Goal: Task Accomplishment & Management: Manage account settings

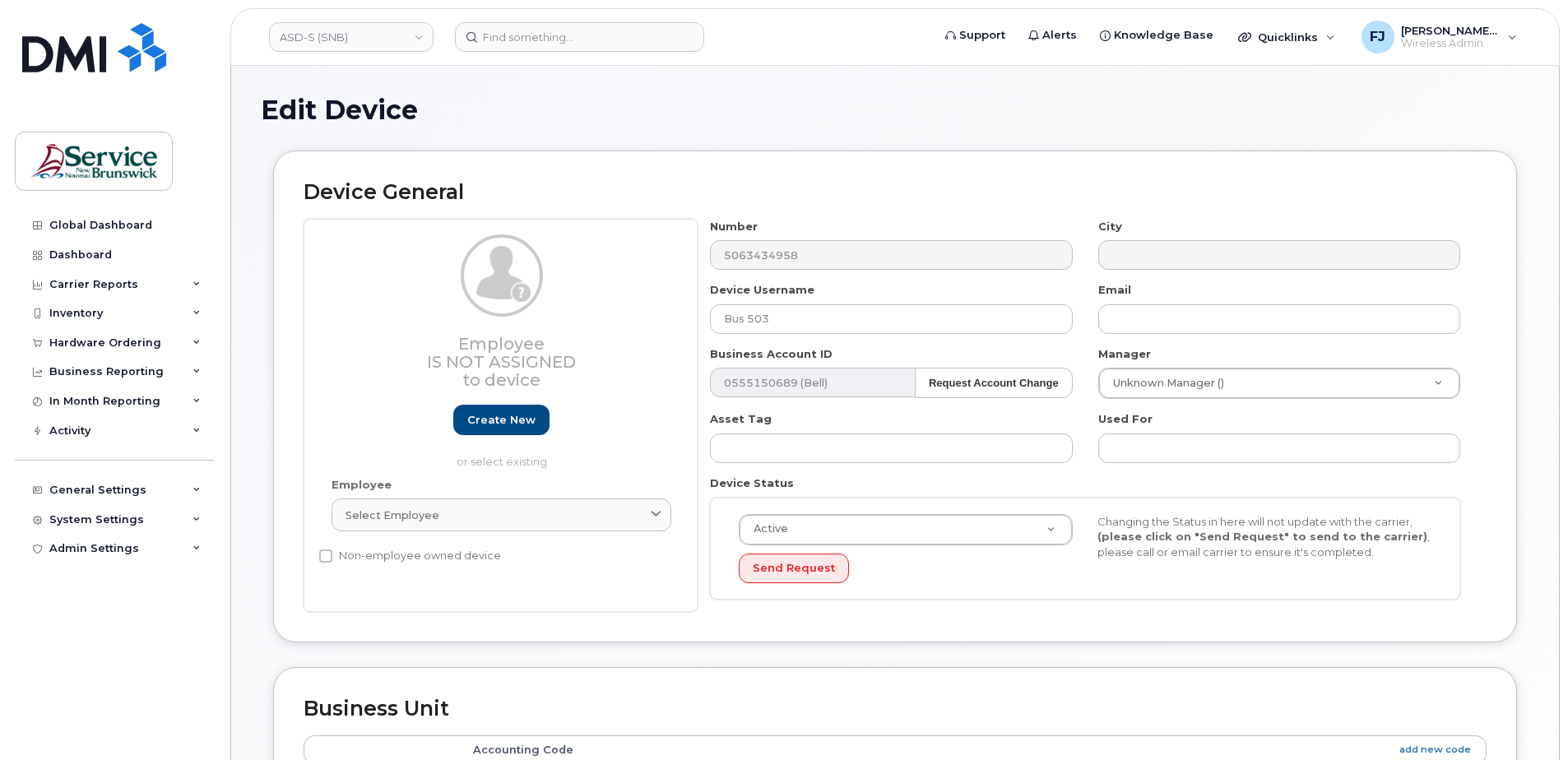
select select "34535615"
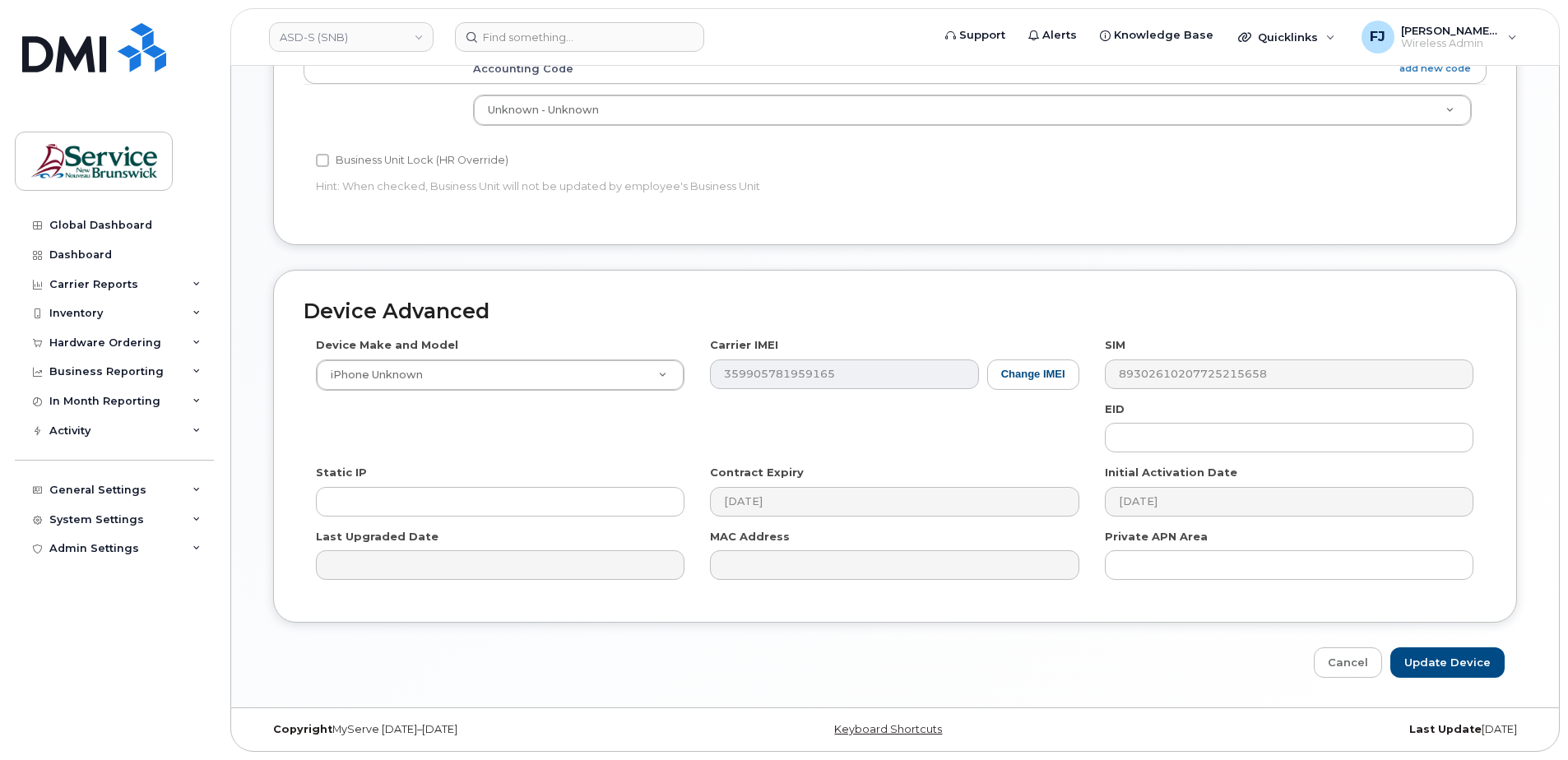
scroll to position [681, 0]
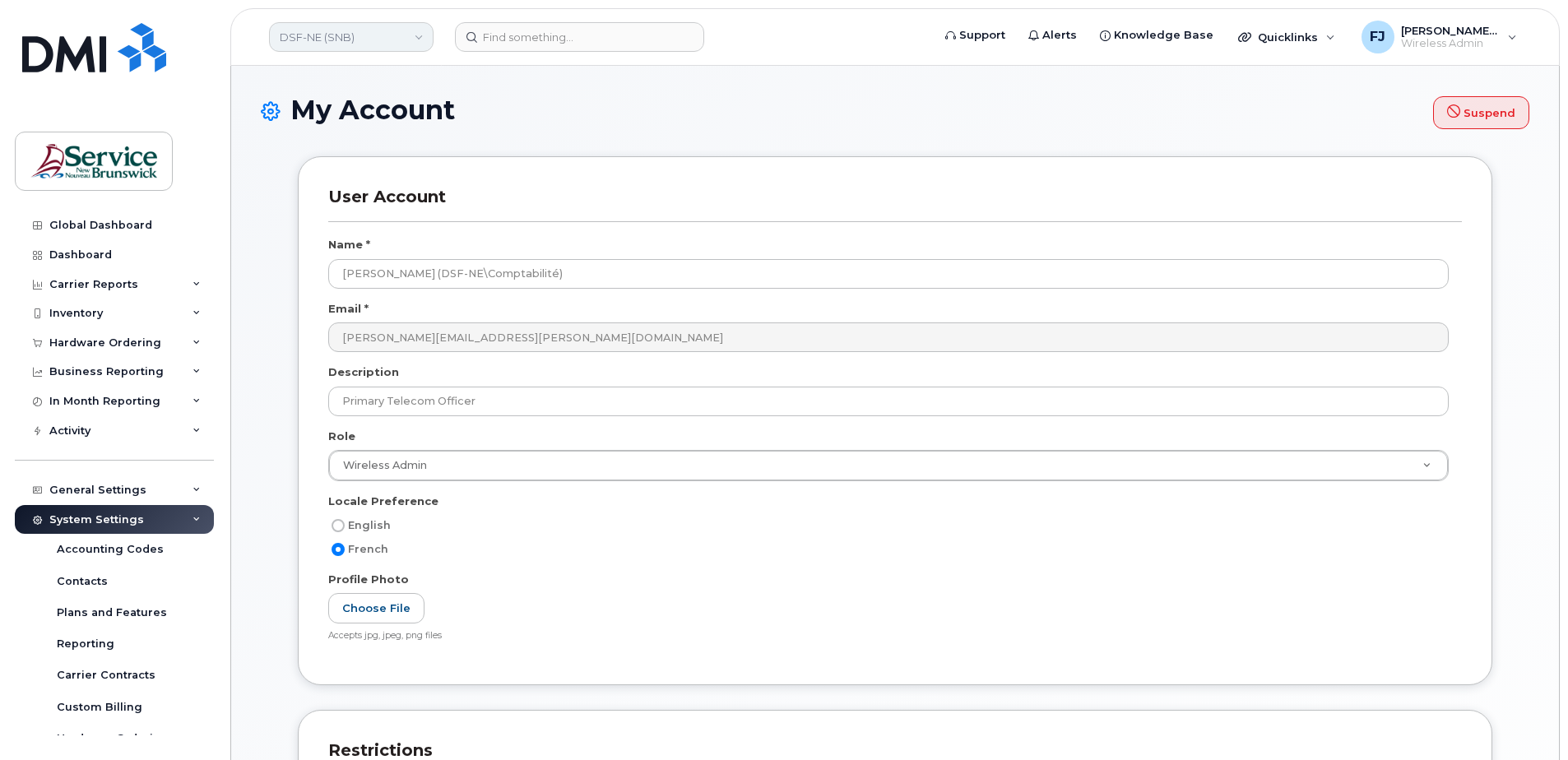
scroll to position [517, 0]
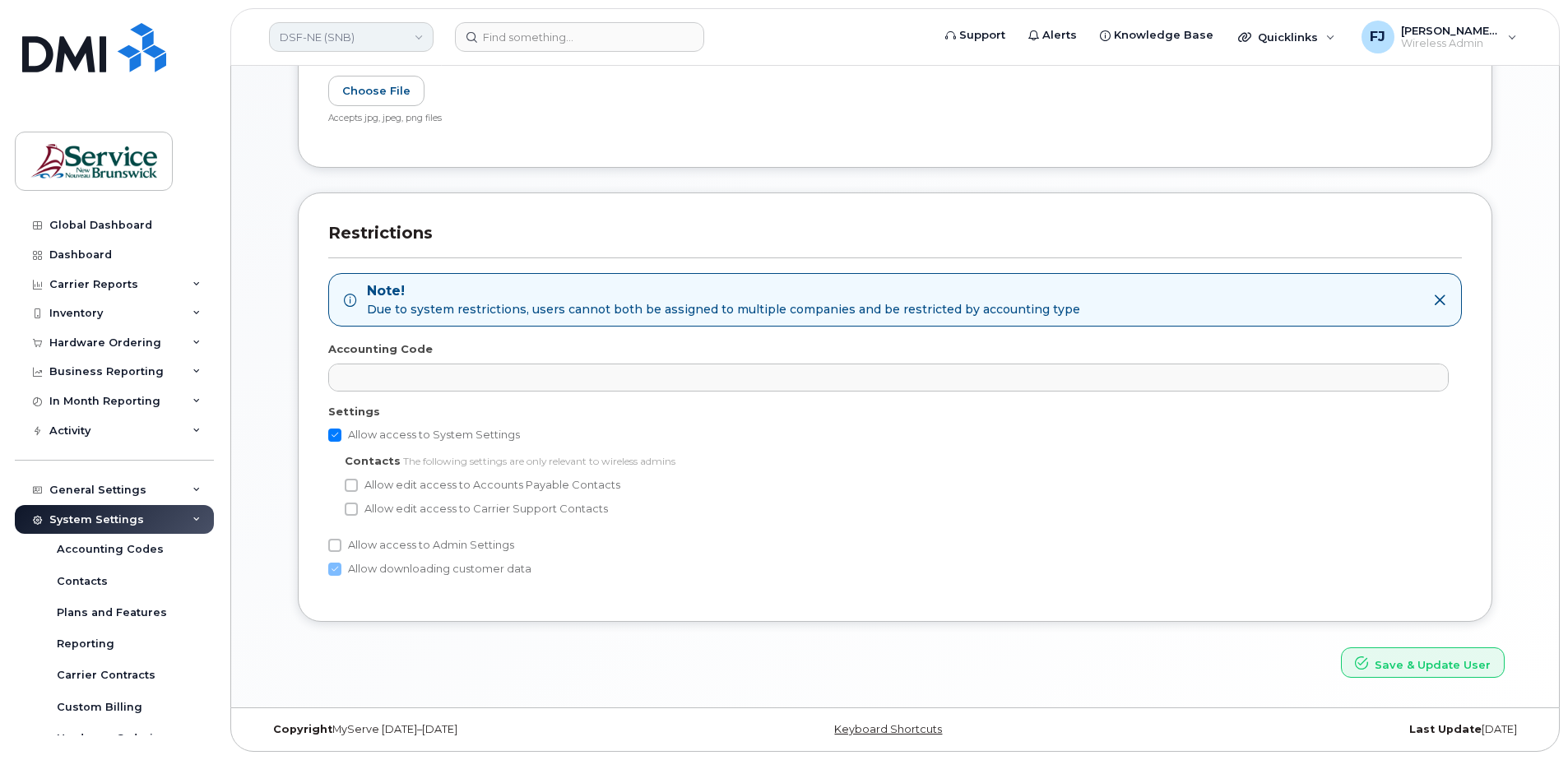
click at [384, 30] on link "DSF-NE (SNB)" at bounding box center [351, 37] width 164 height 30
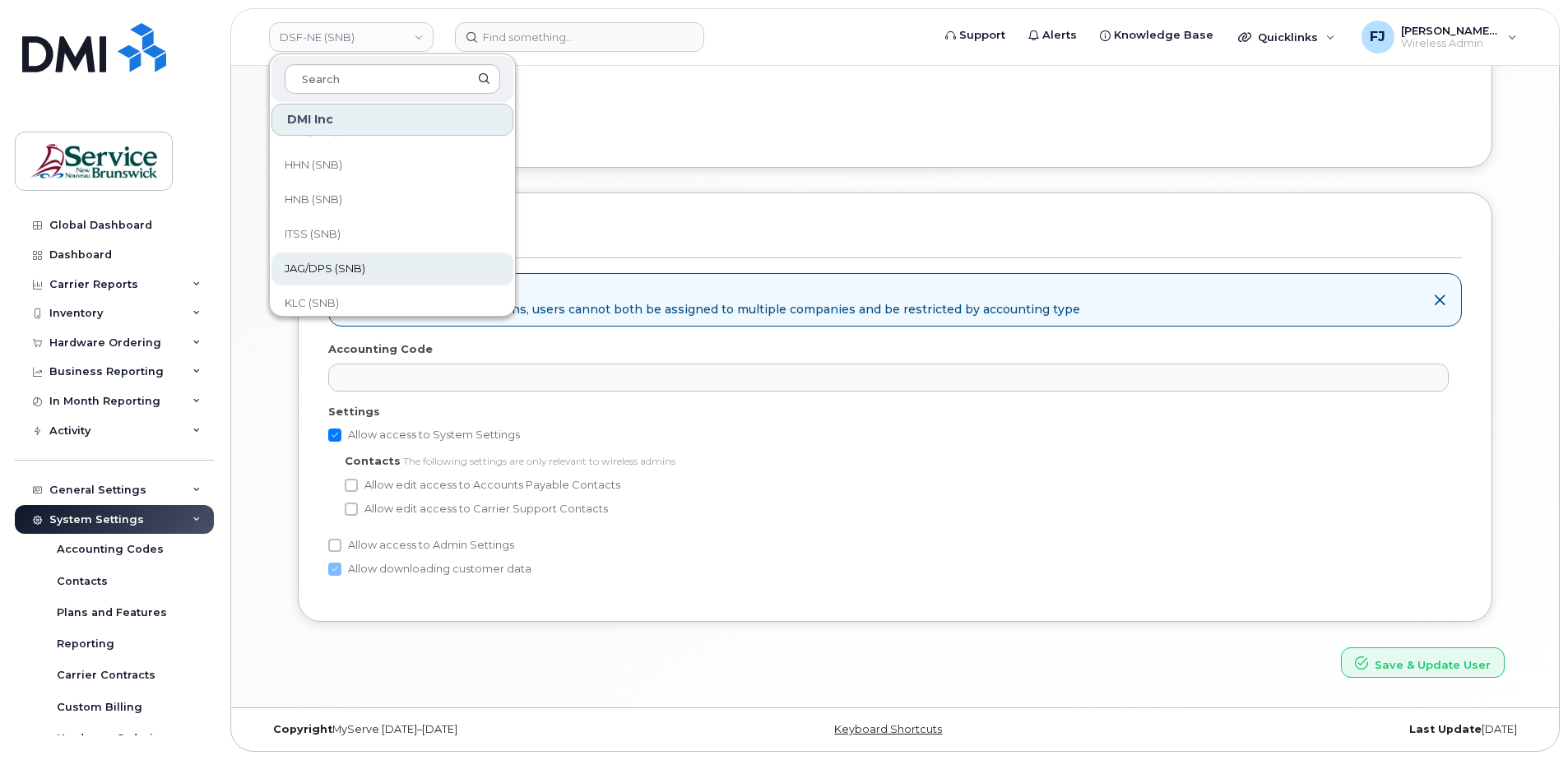
scroll to position [468, 0]
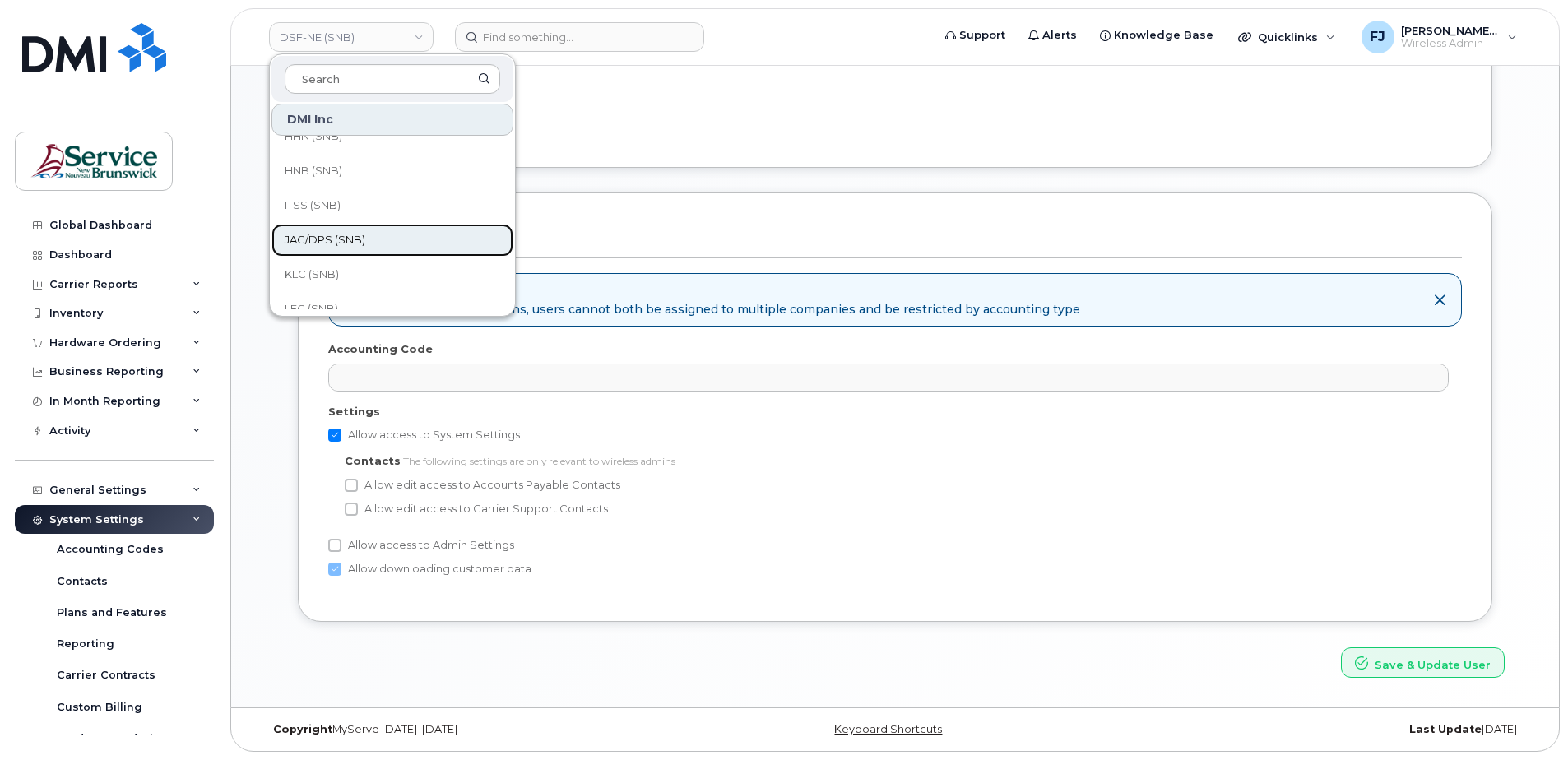
click at [363, 243] on span "JAG/DPS (SNB)" at bounding box center [325, 240] width 81 height 17
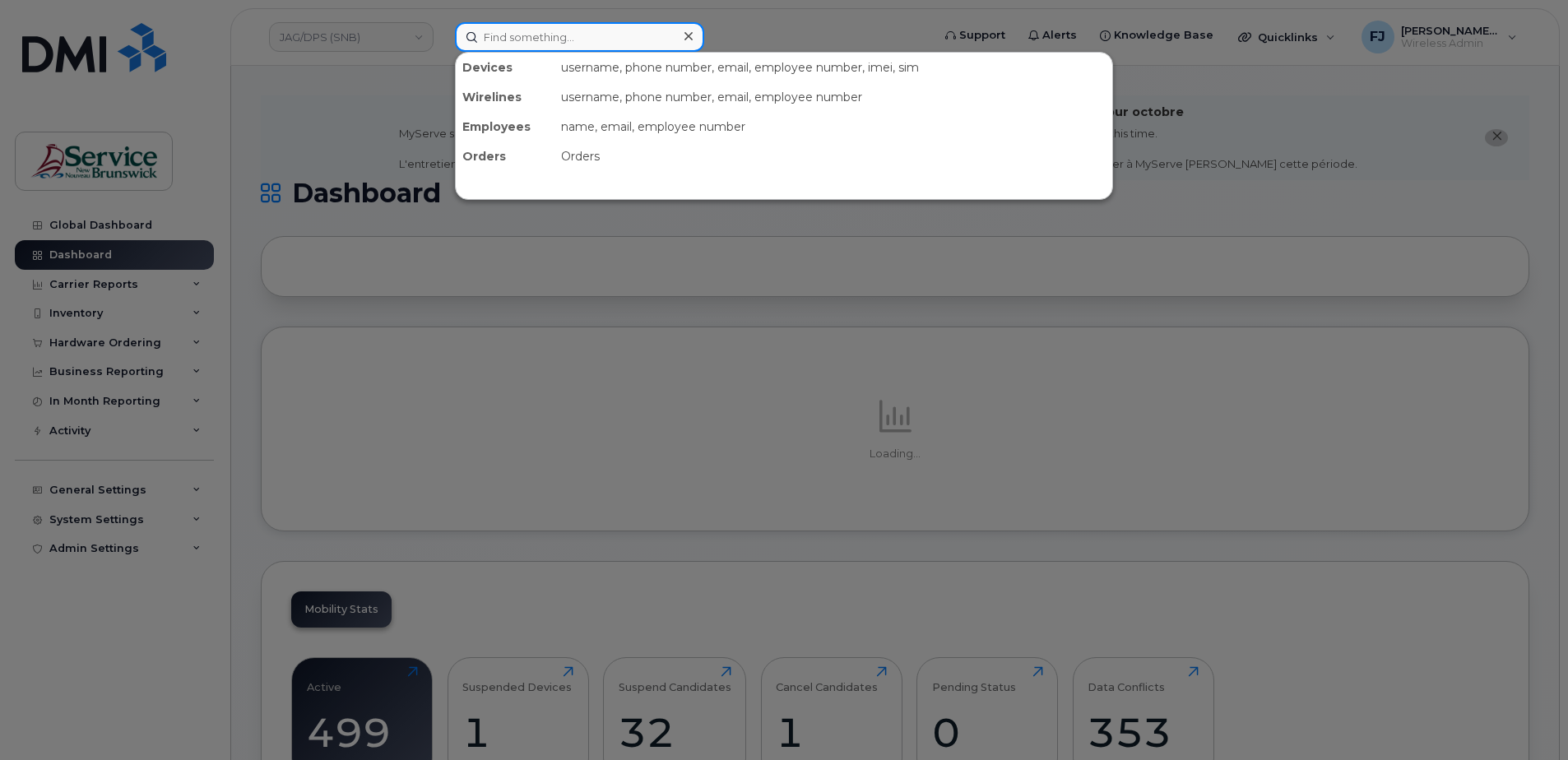
click at [517, 27] on input at bounding box center [580, 37] width 249 height 30
paste input "5064706157"
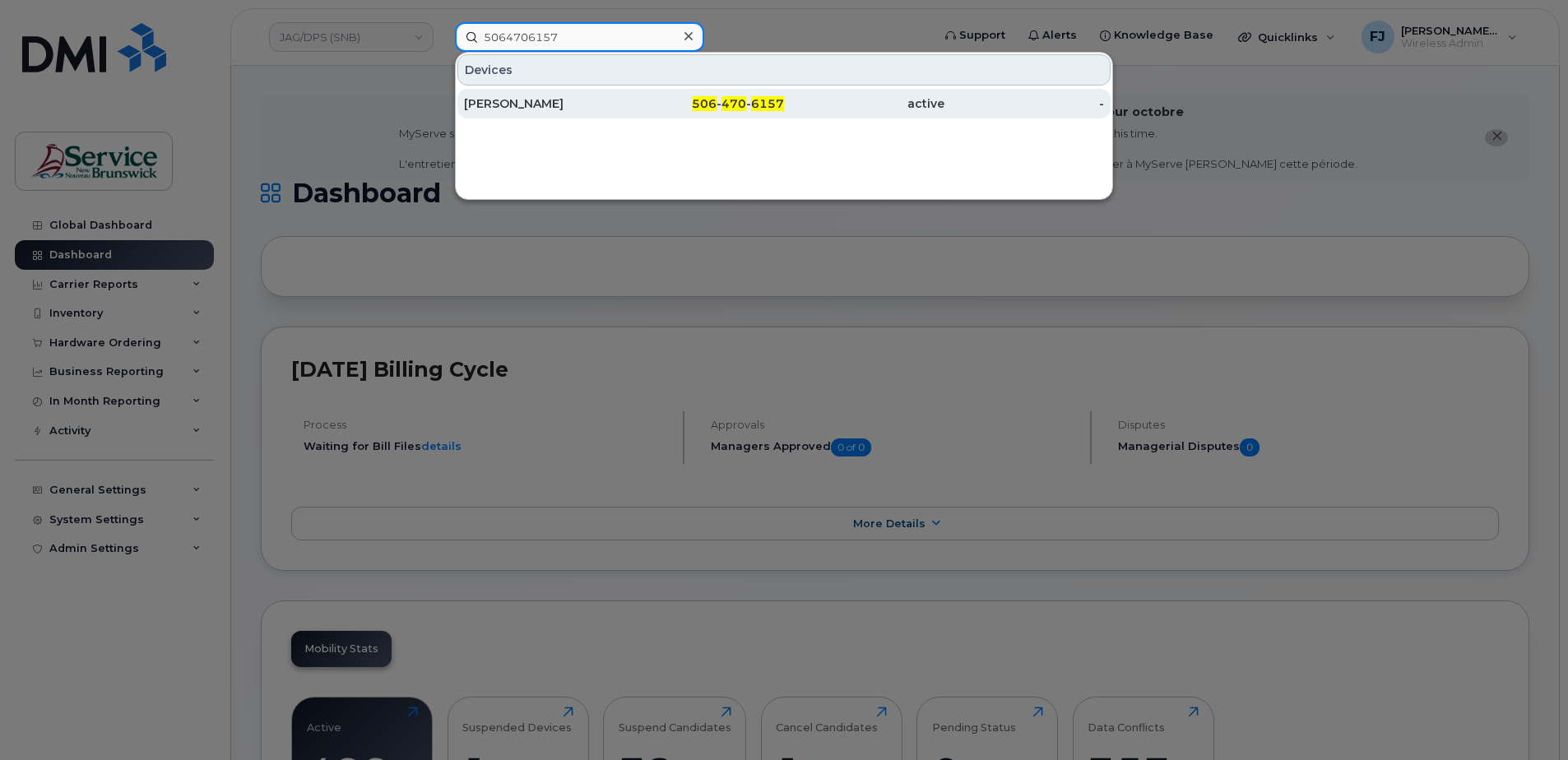
type input "5064706157"
click at [551, 100] on div "[PERSON_NAME]" at bounding box center [544, 104] width 160 height 17
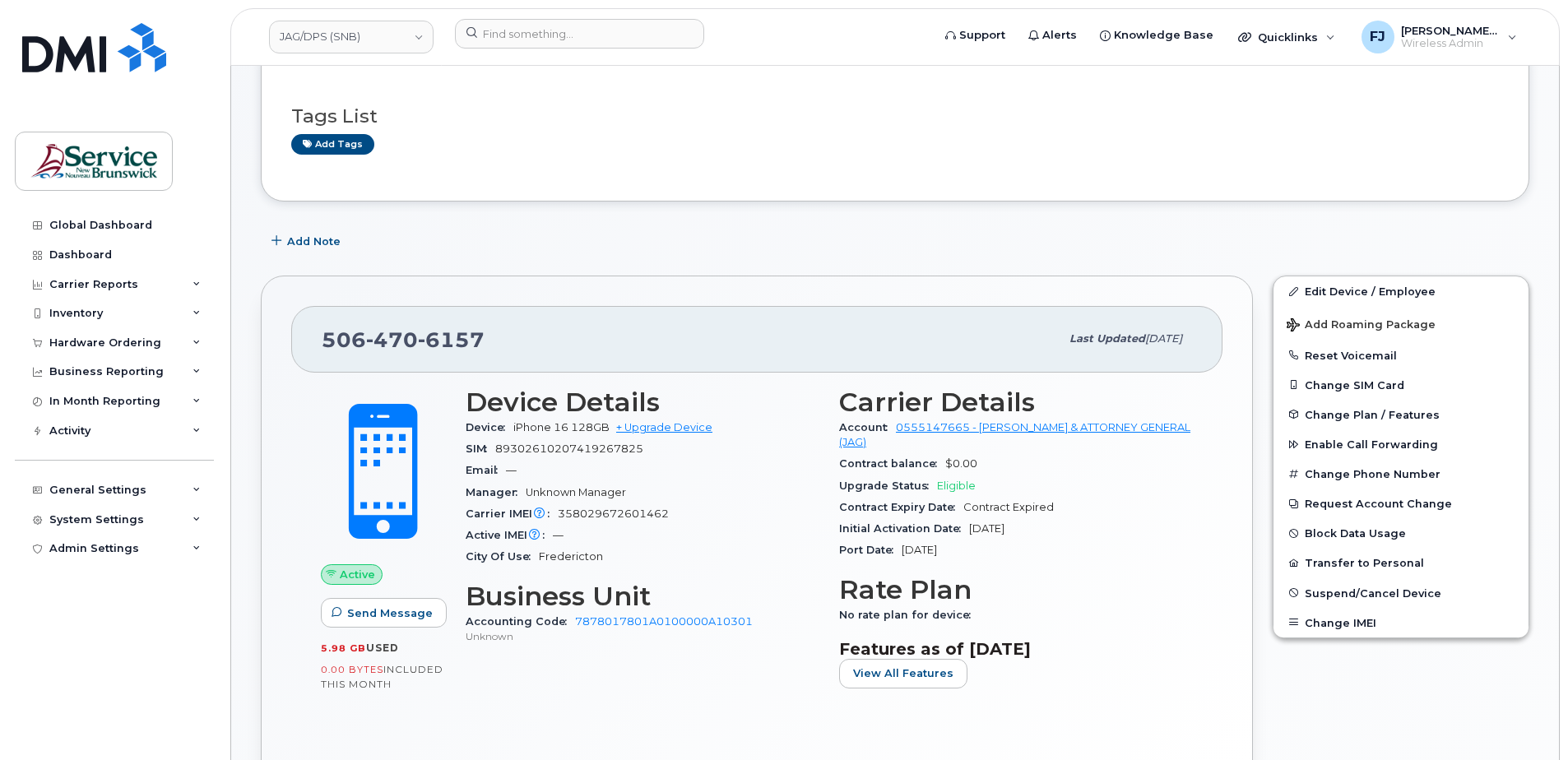
scroll to position [82, 0]
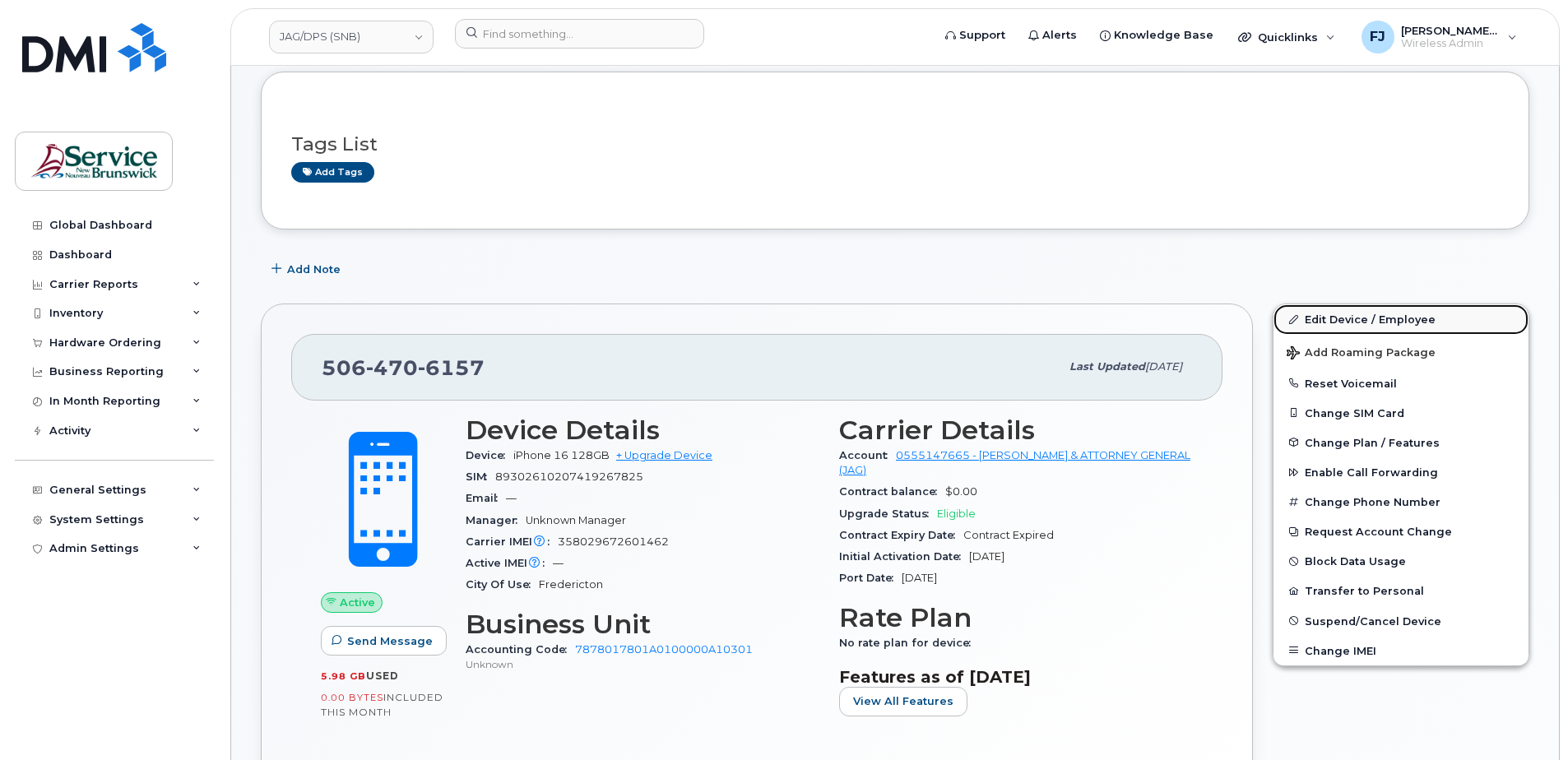
click at [1353, 318] on link "Edit Device / Employee" at bounding box center [1401, 319] width 255 height 30
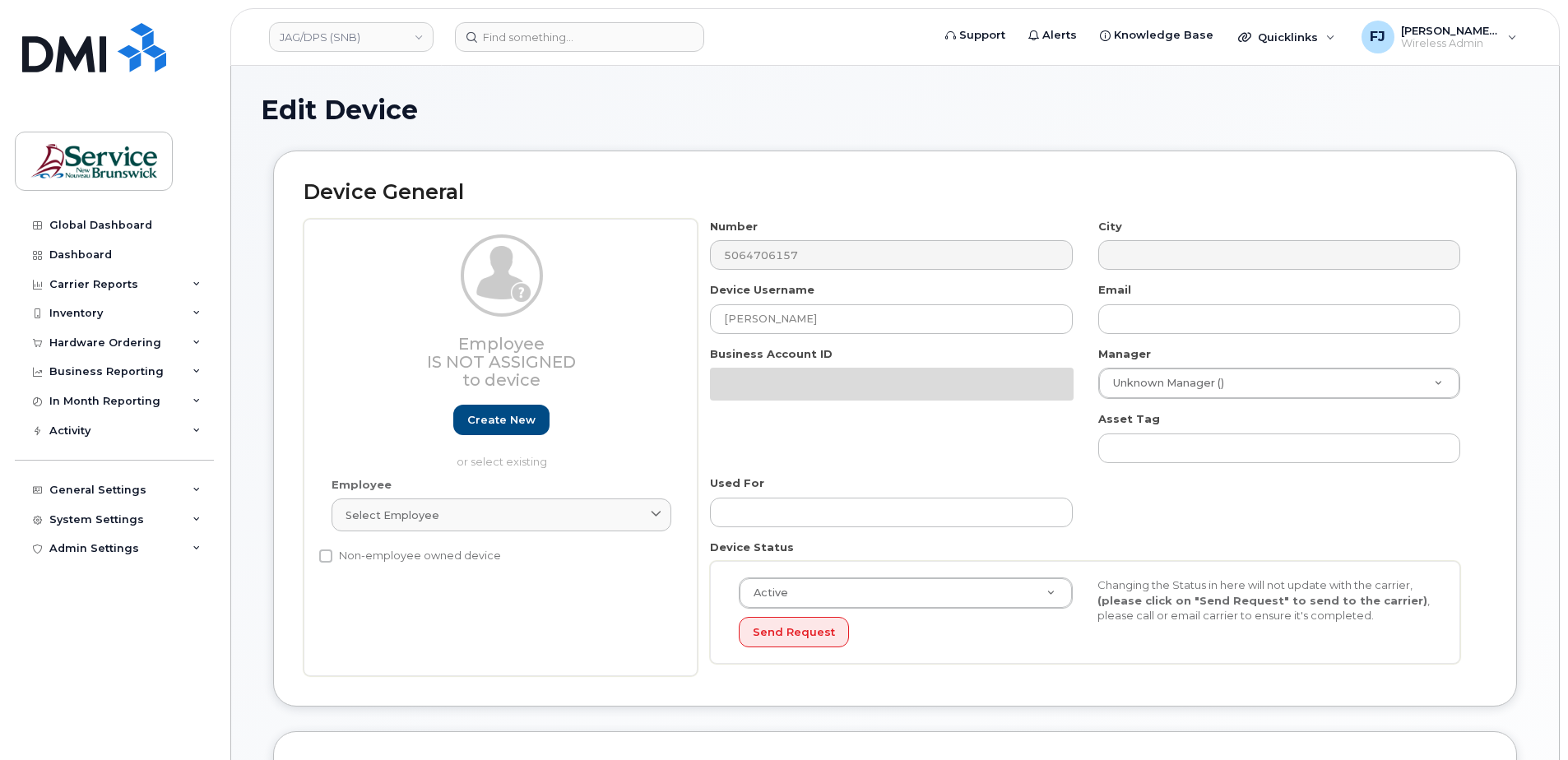
select select "35188023"
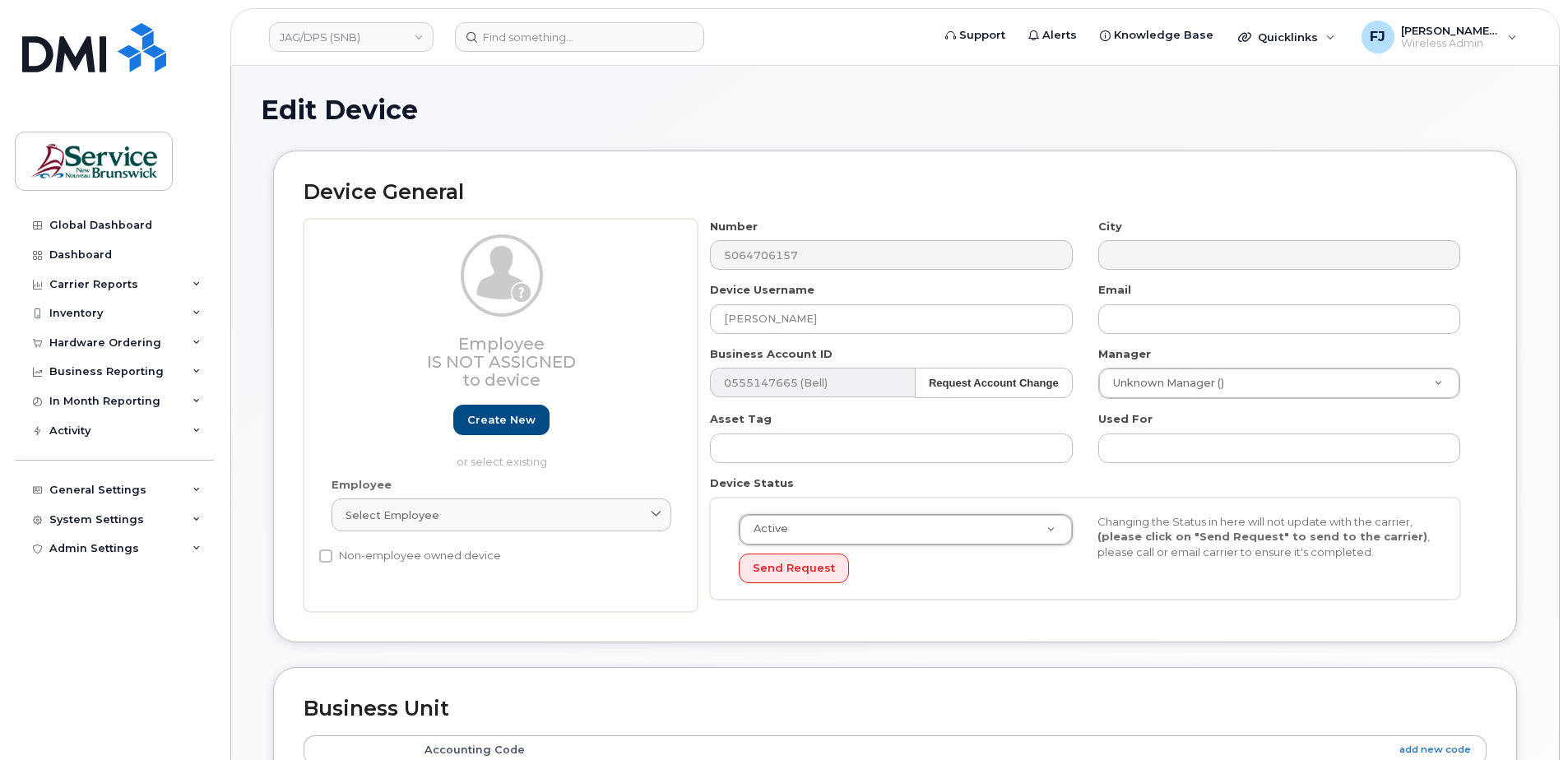
click at [1358, 546] on div "Changing the Status in here will not update with the carrier, (please click on …" at bounding box center [1265, 538] width 359 height 46
click at [1315, 567] on div "Active Active Suspended Cancelled Send Request Changing the Status in here will…" at bounding box center [1086, 549] width 718 height 70
click at [873, 118] on h1 "Edit Device" at bounding box center [895, 109] width 1268 height 29
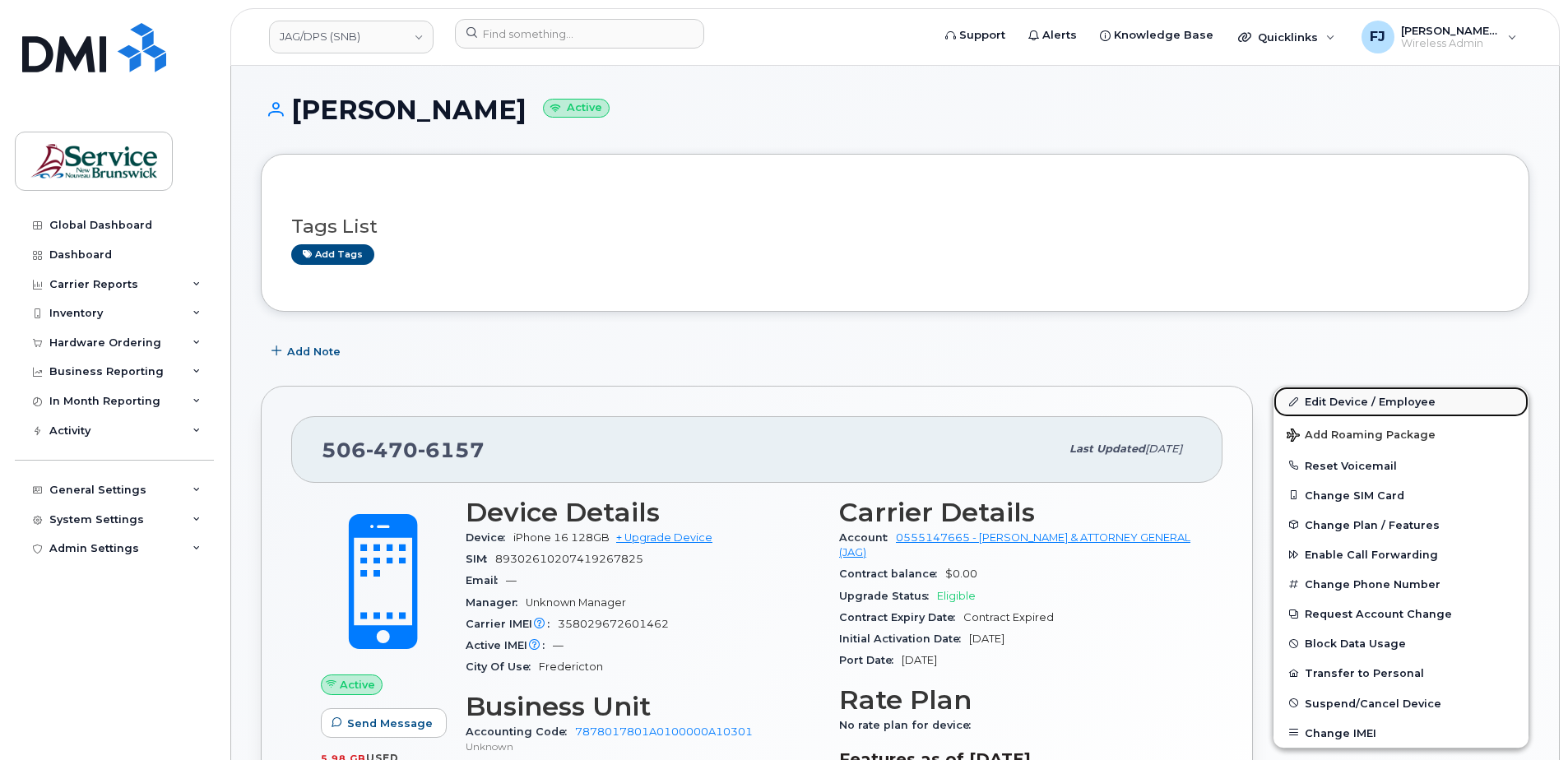
click at [1325, 405] on link "Edit Device / Employee" at bounding box center [1401, 401] width 255 height 30
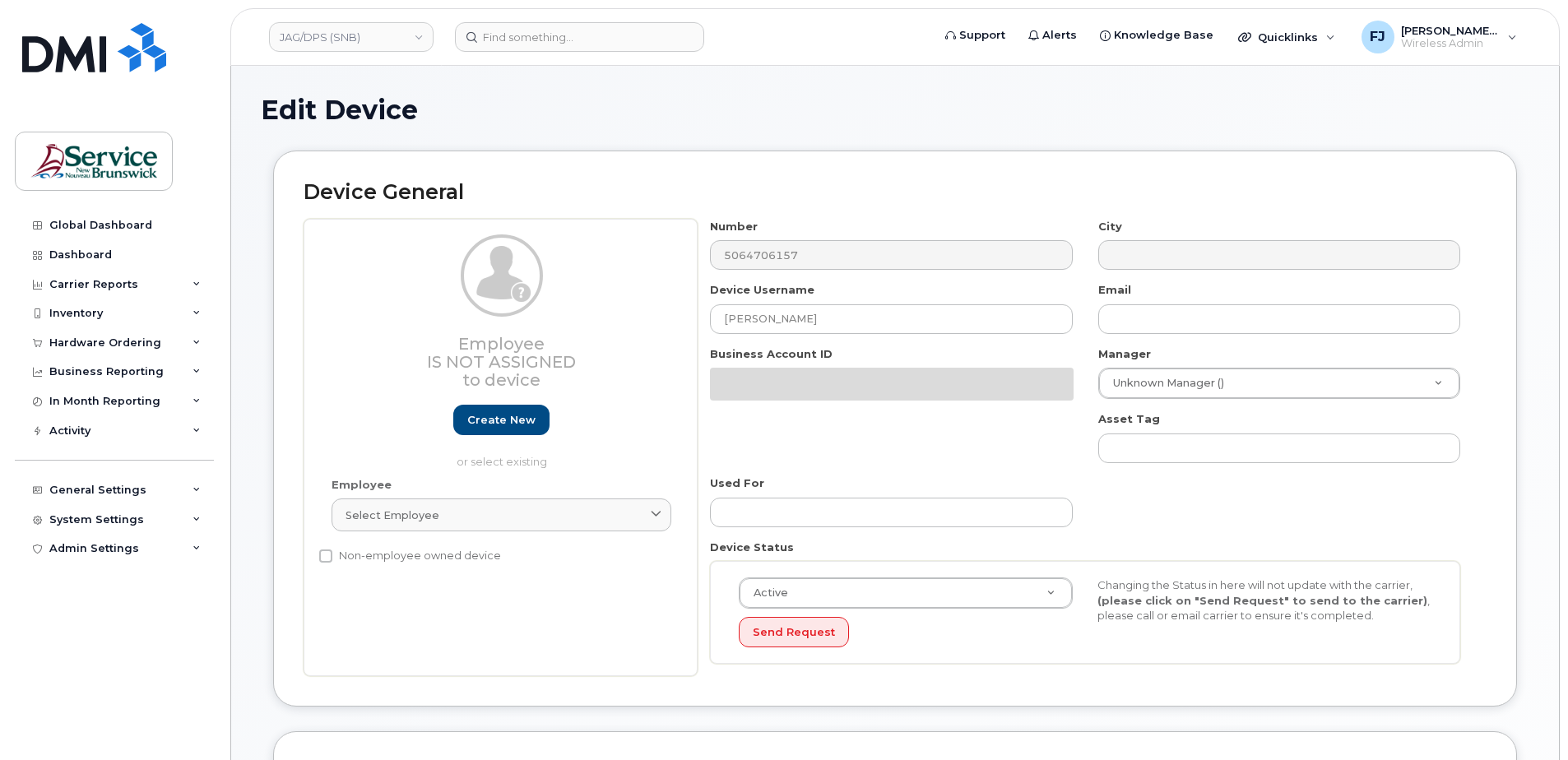
select select "35188023"
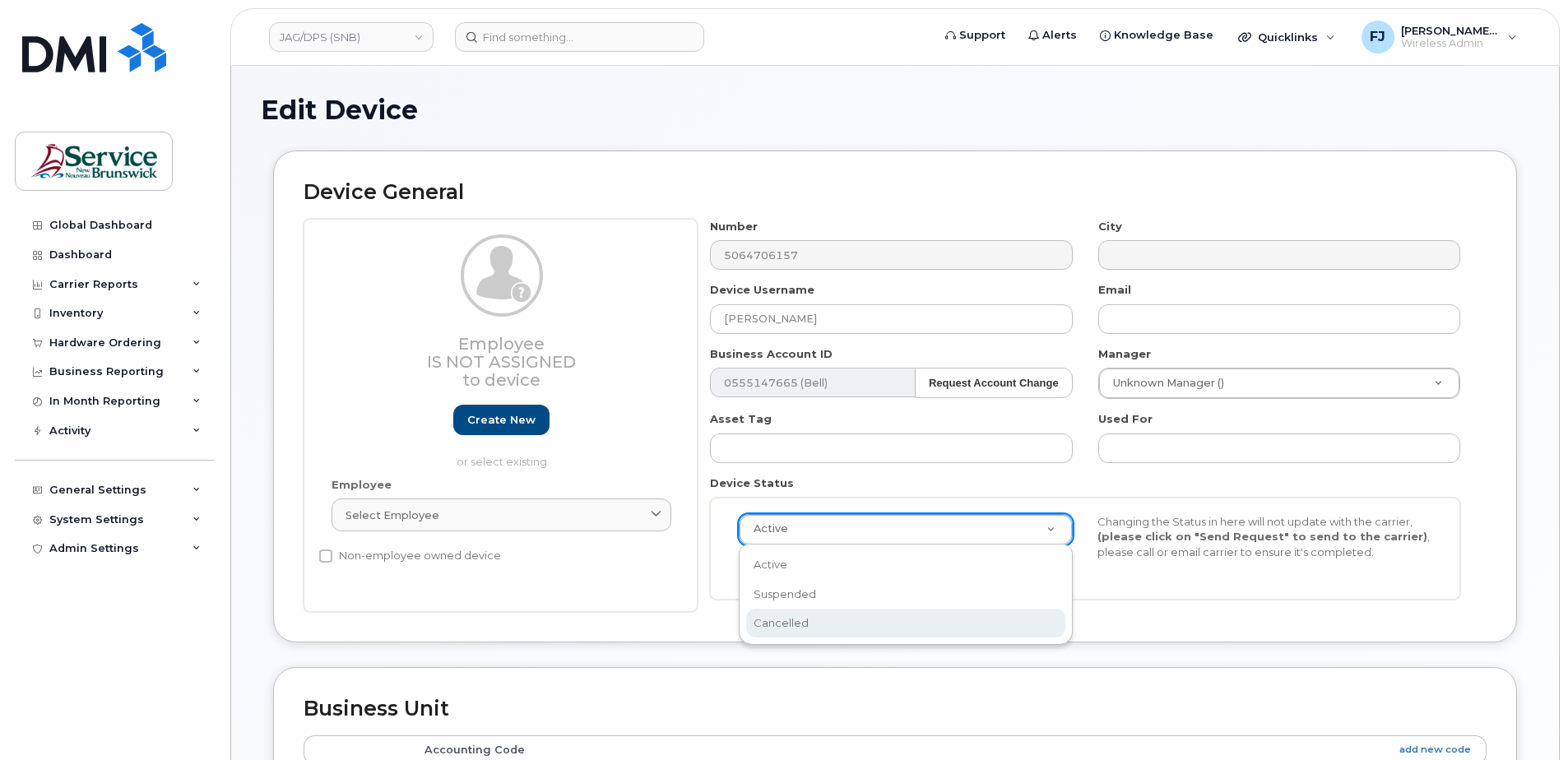
select select "cancelled"
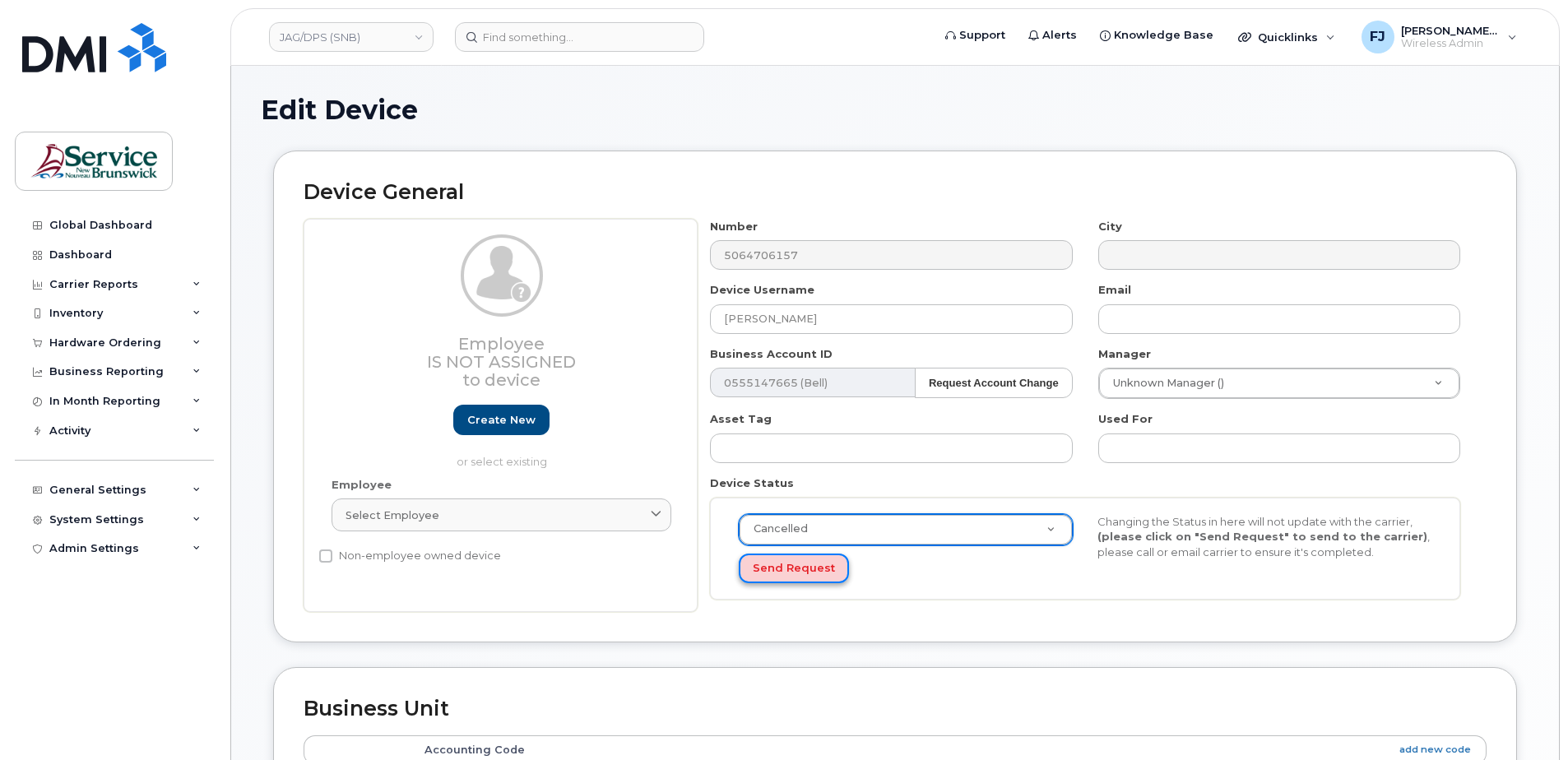
click at [807, 576] on button "Send Request" at bounding box center [794, 568] width 110 height 31
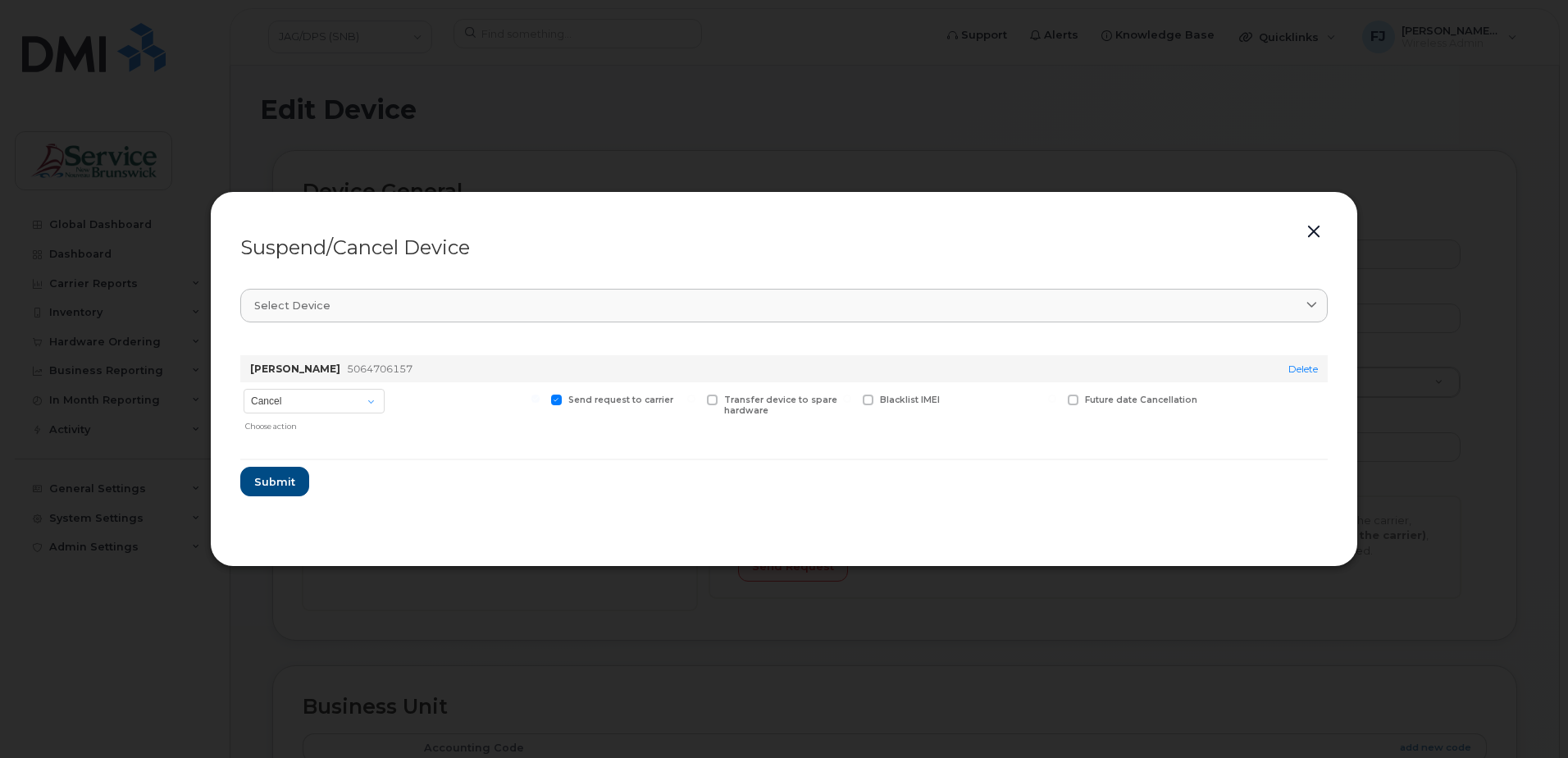
click at [915, 149] on div at bounding box center [784, 379] width 1568 height 758
